Goal: Information Seeking & Learning: Learn about a topic

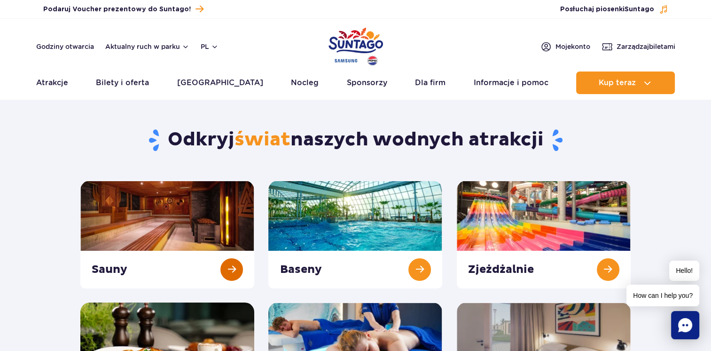
click at [135, 225] on link at bounding box center [167, 235] width 174 height 108
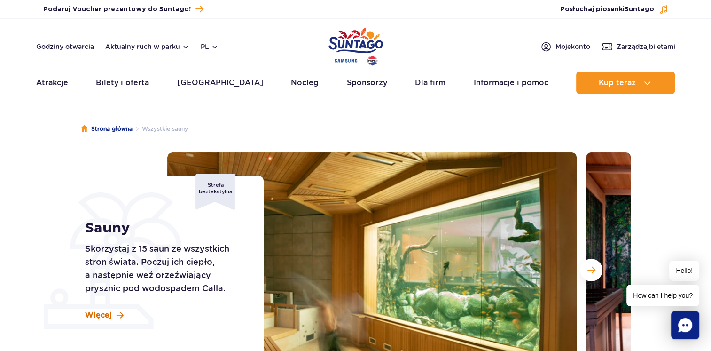
click at [109, 319] on span "Więcej" at bounding box center [98, 315] width 27 height 10
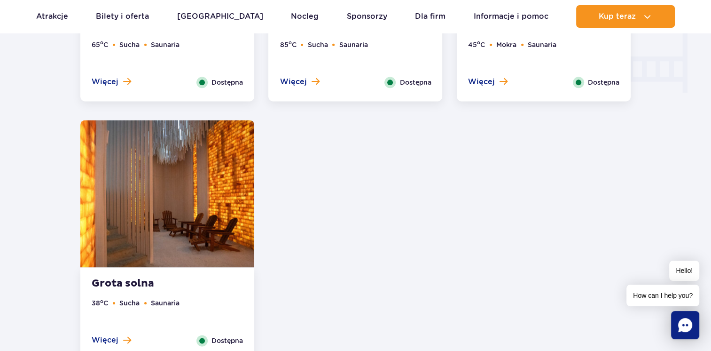
scroll to position [1201, 0]
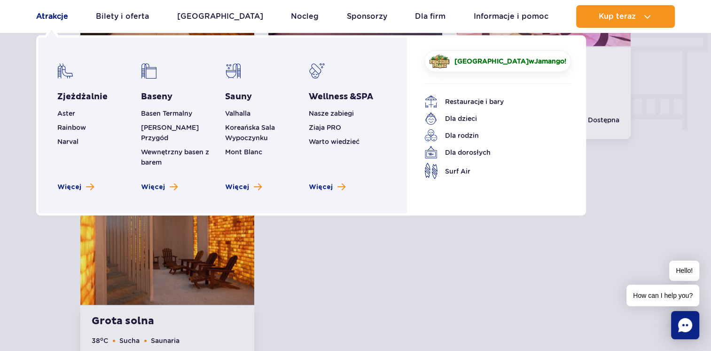
click at [60, 19] on link "Atrakcje" at bounding box center [52, 16] width 32 height 23
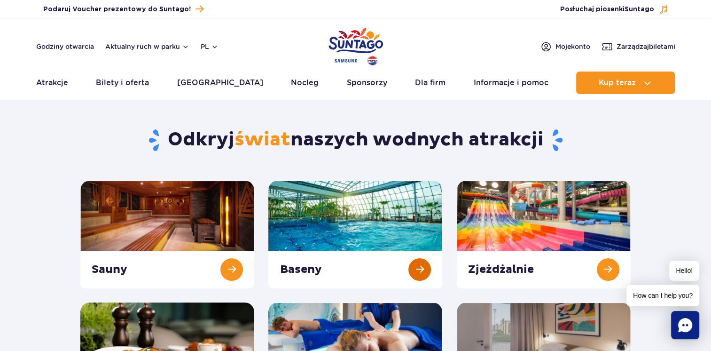
click at [360, 210] on link at bounding box center [355, 235] width 174 height 108
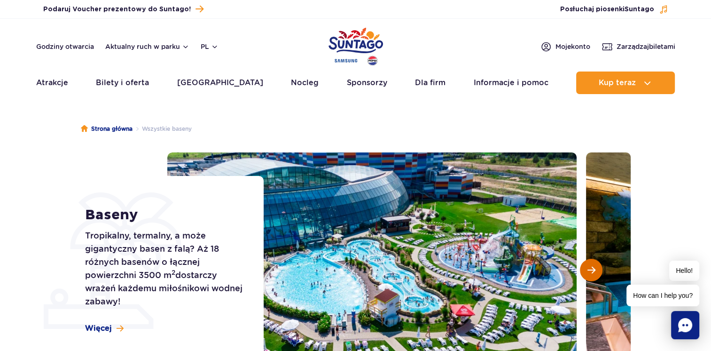
click at [600, 266] on button "Następny slajd" at bounding box center [591, 270] width 23 height 23
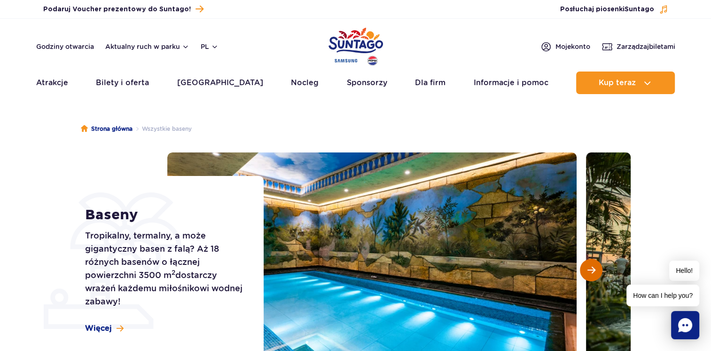
click at [600, 266] on button "Następny slajd" at bounding box center [591, 270] width 23 height 23
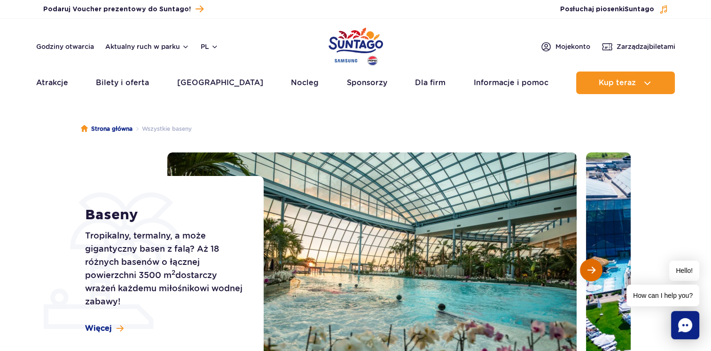
click at [600, 266] on button "Następny slajd" at bounding box center [591, 270] width 23 height 23
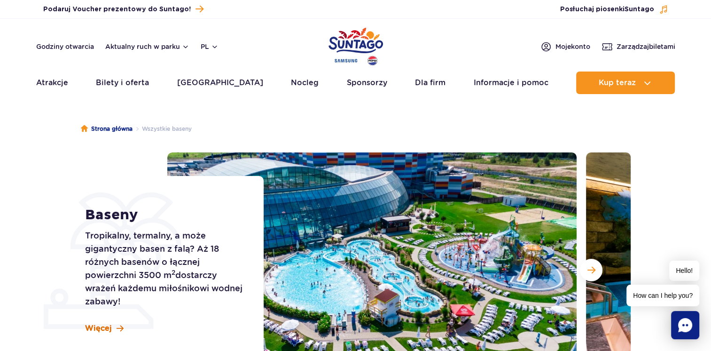
click at [95, 332] on span "Więcej" at bounding box center [98, 328] width 27 height 10
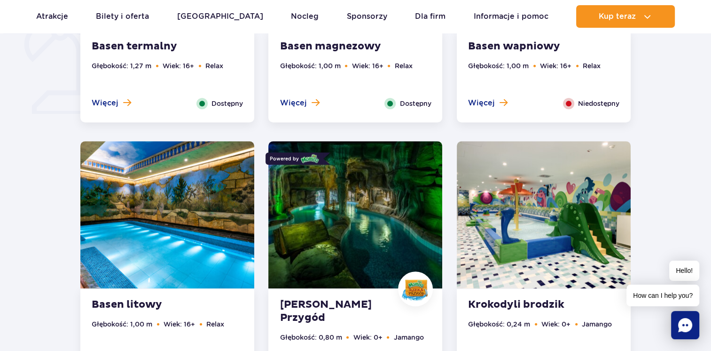
scroll to position [806, 0]
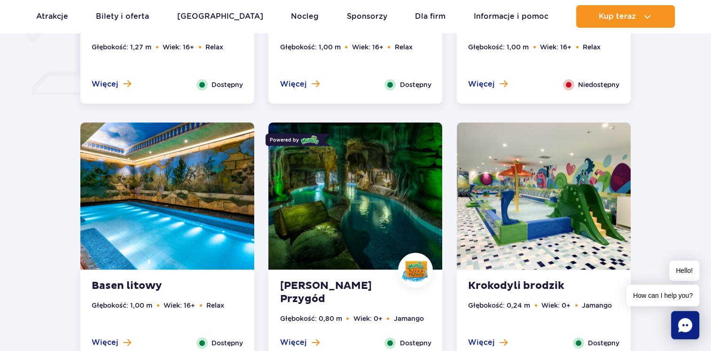
click at [362, 198] on img at bounding box center [355, 195] width 174 height 147
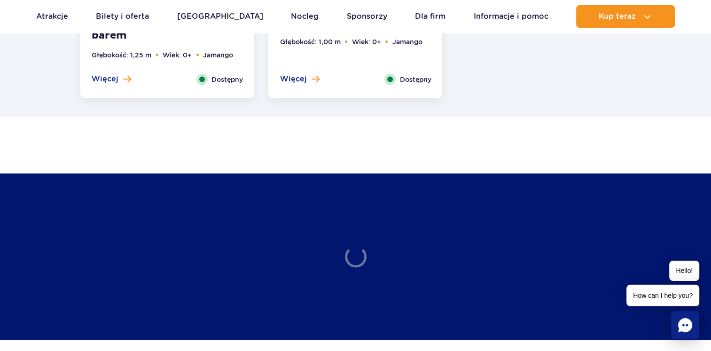
scroll to position [2160, 0]
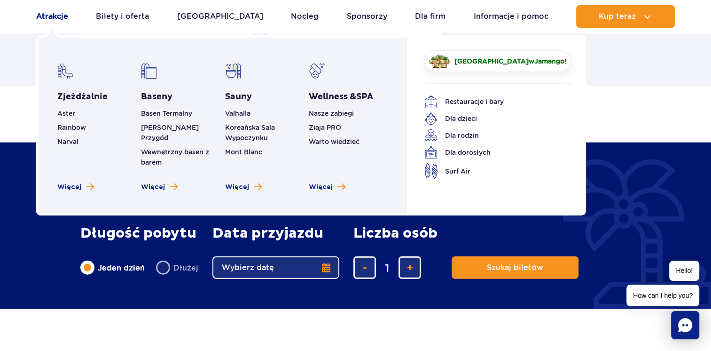
click at [57, 11] on link "Atrakcje" at bounding box center [52, 16] width 32 height 23
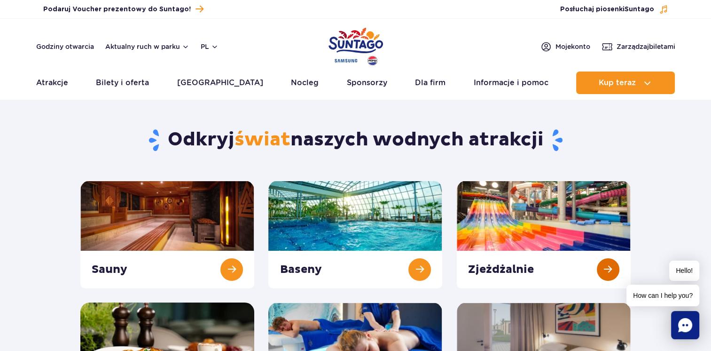
click at [542, 238] on link at bounding box center [544, 235] width 174 height 108
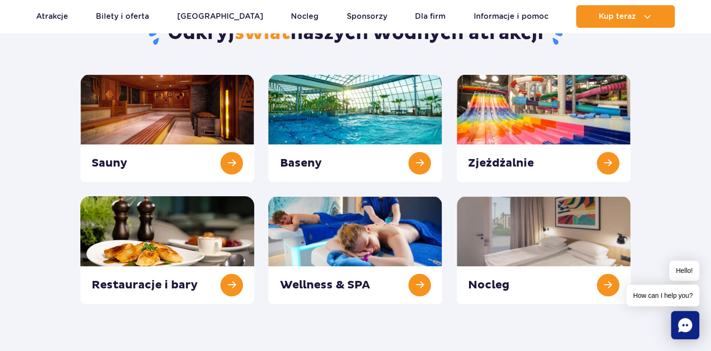
scroll to position [125, 0]
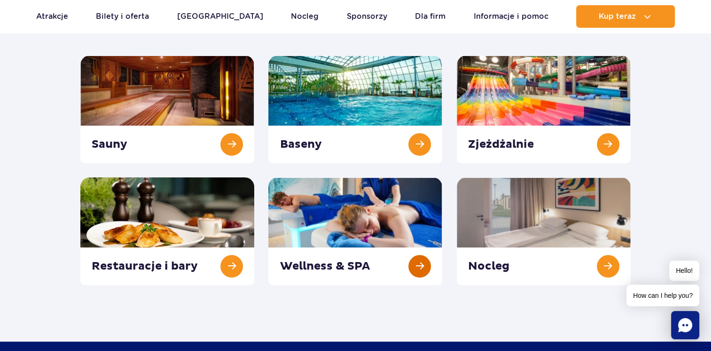
click at [344, 264] on link at bounding box center [355, 231] width 174 height 108
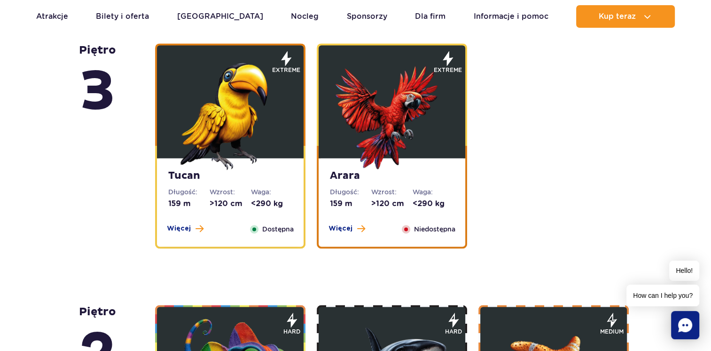
scroll to position [1435, 0]
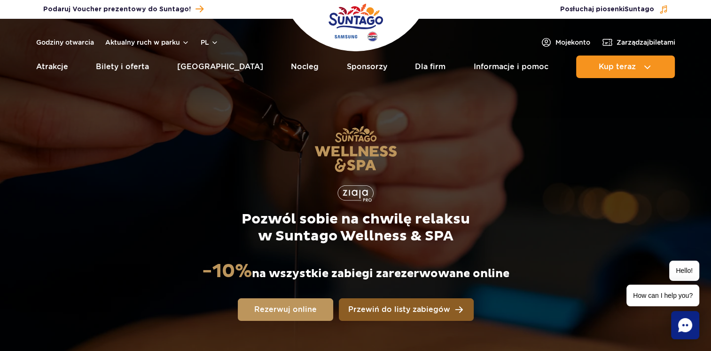
click at [388, 311] on span "Przewiń do listy zabiegów" at bounding box center [399, 310] width 102 height 8
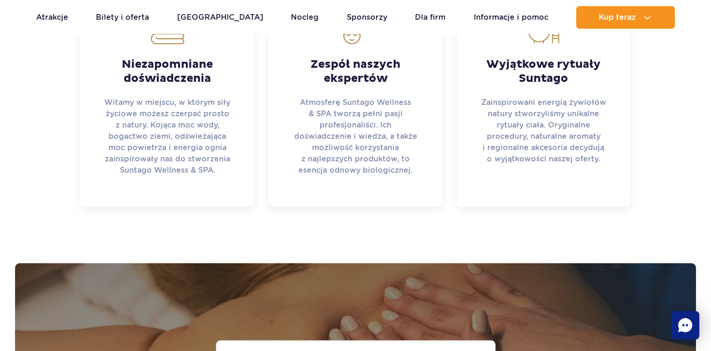
scroll to position [741, 0]
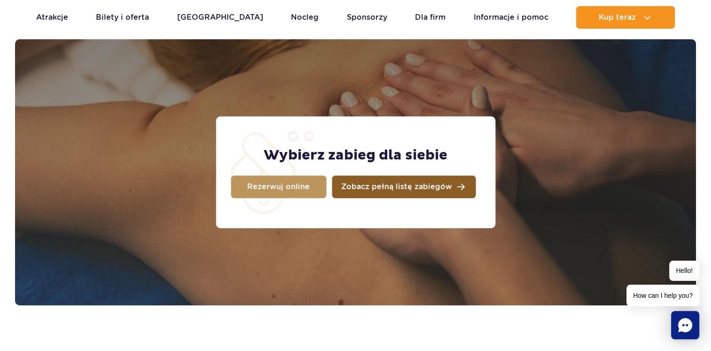
click at [414, 194] on link "Zobacz pełną listę zabiegów" at bounding box center [404, 186] width 144 height 23
